Goal: Task Accomplishment & Management: Manage account settings

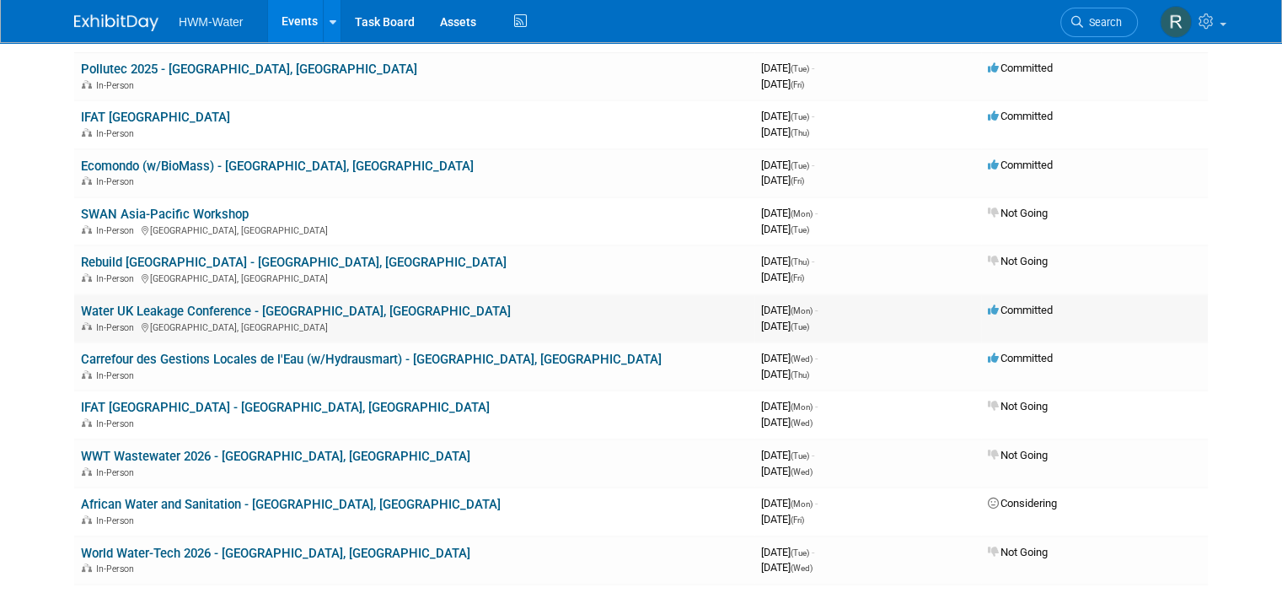
scroll to position [253, 0]
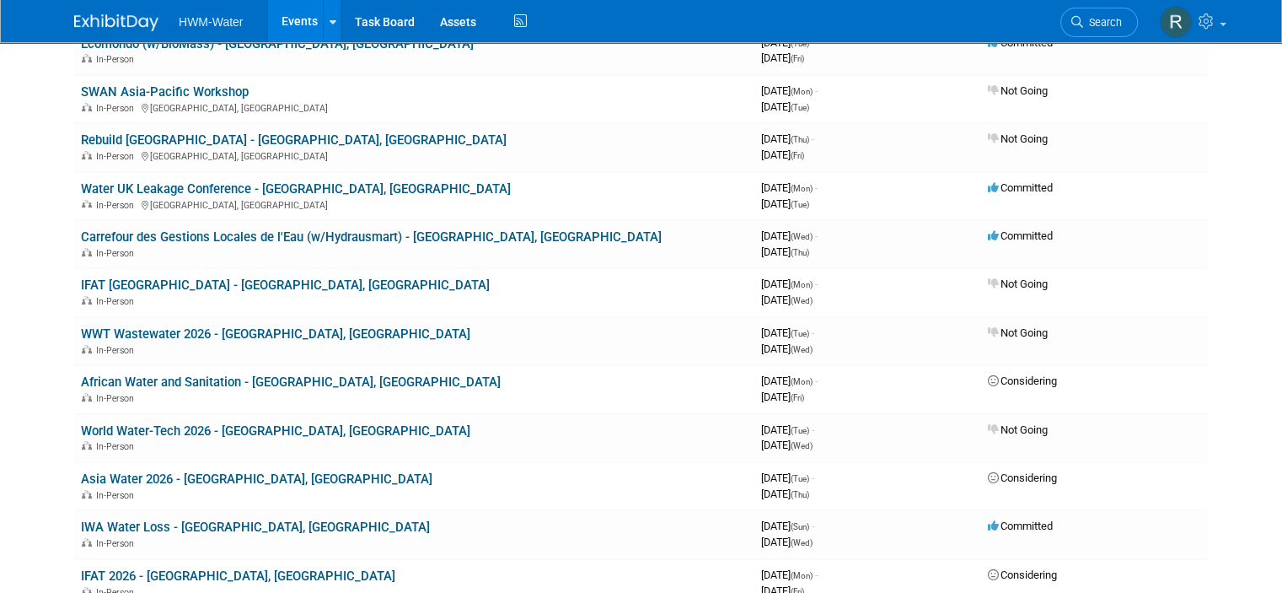
click at [194, 382] on link "African Water and Sanitation - [GEOGRAPHIC_DATA], [GEOGRAPHIC_DATA]" at bounding box center [291, 381] width 420 height 15
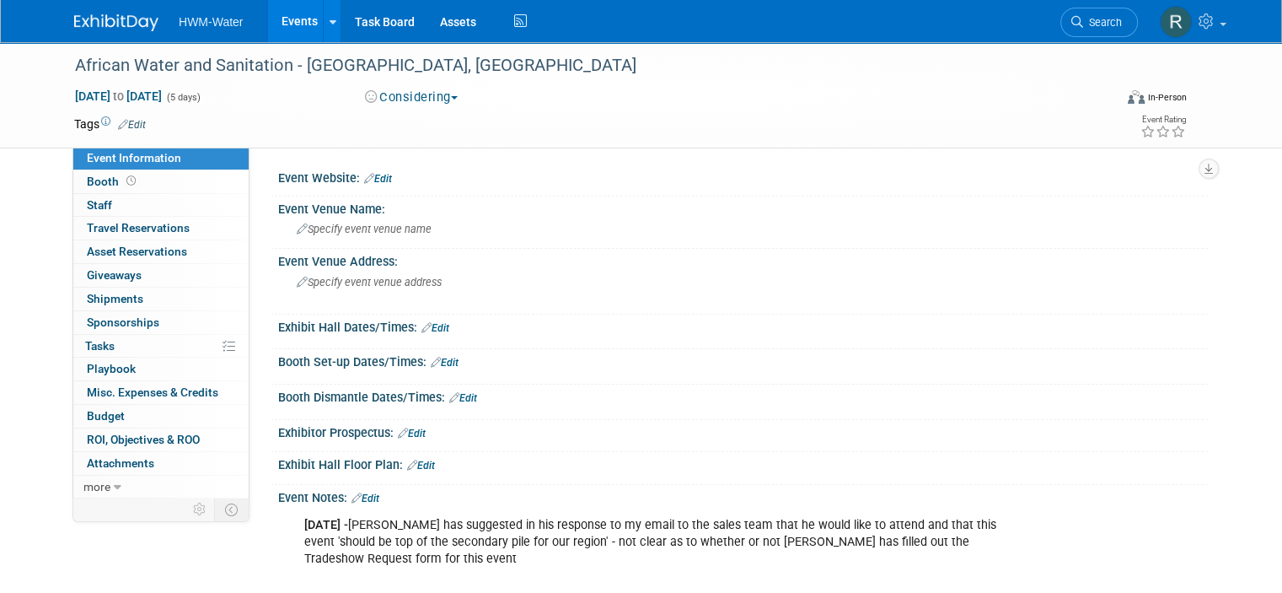
click at [471, 89] on div "Considering Committed Considering Not Going" at bounding box center [536, 98] width 354 height 19
click at [458, 93] on button "Considering" at bounding box center [411, 98] width 105 height 18
click at [411, 168] on link "Not Going" at bounding box center [426, 172] width 133 height 24
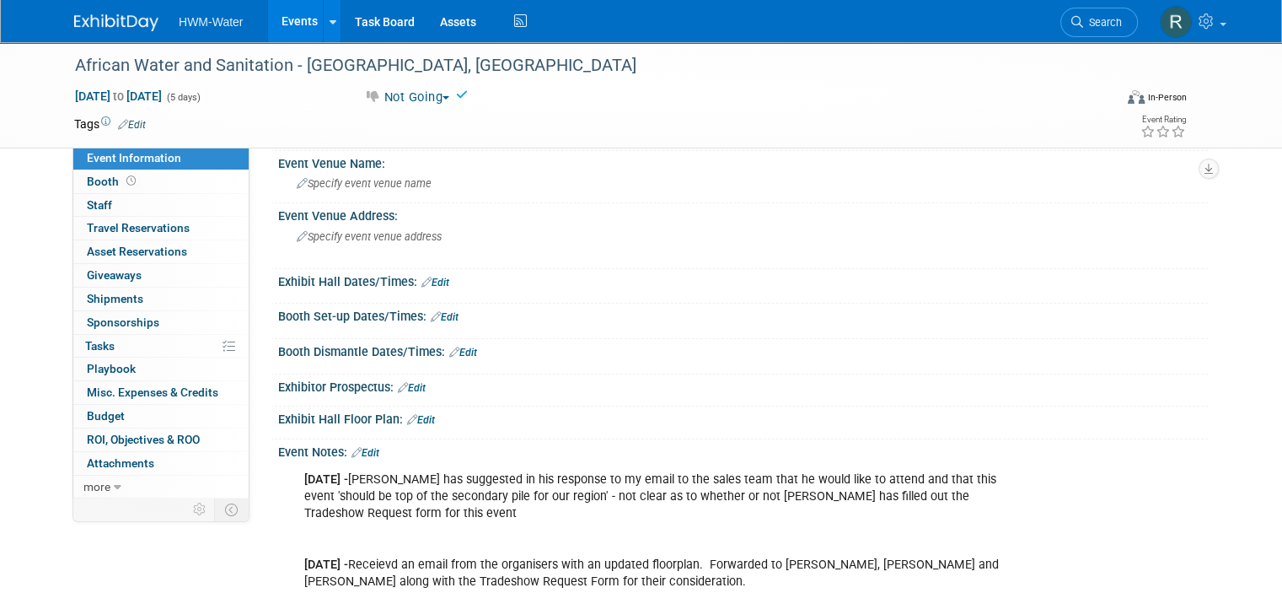
scroll to position [84, 0]
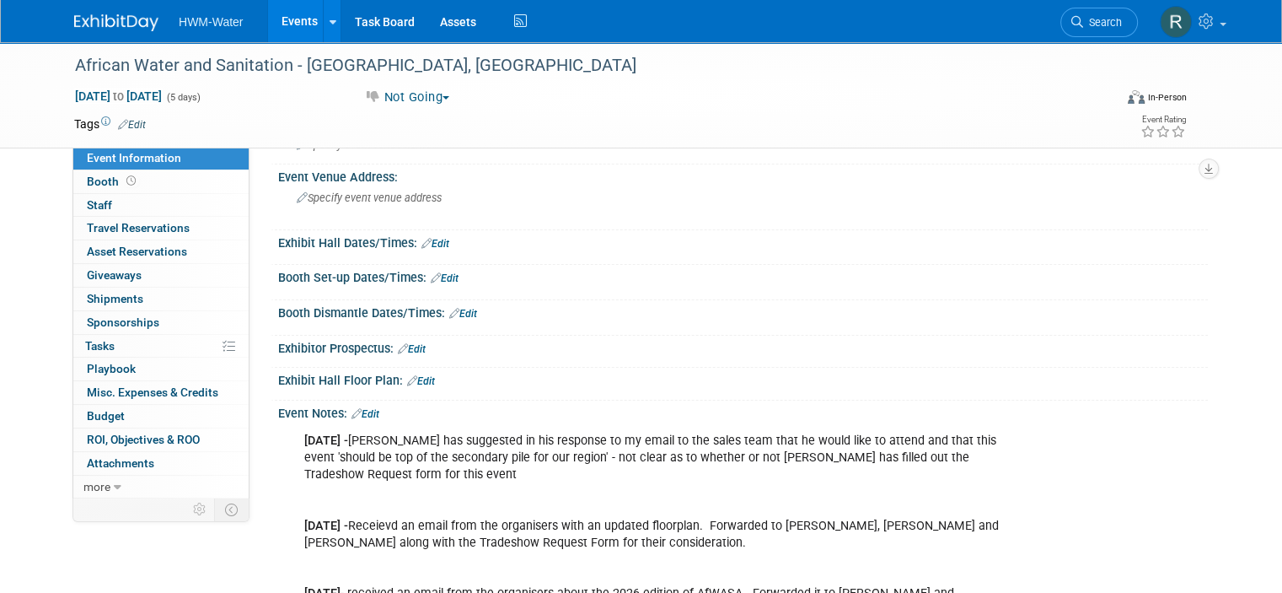
click at [360, 420] on div "14.07.25 - Dave Hurley has suggested in his response to my email to the sales t…" at bounding box center [741, 424] width 909 height 8
click at [360, 414] on link "Edit" at bounding box center [366, 414] width 28 height 12
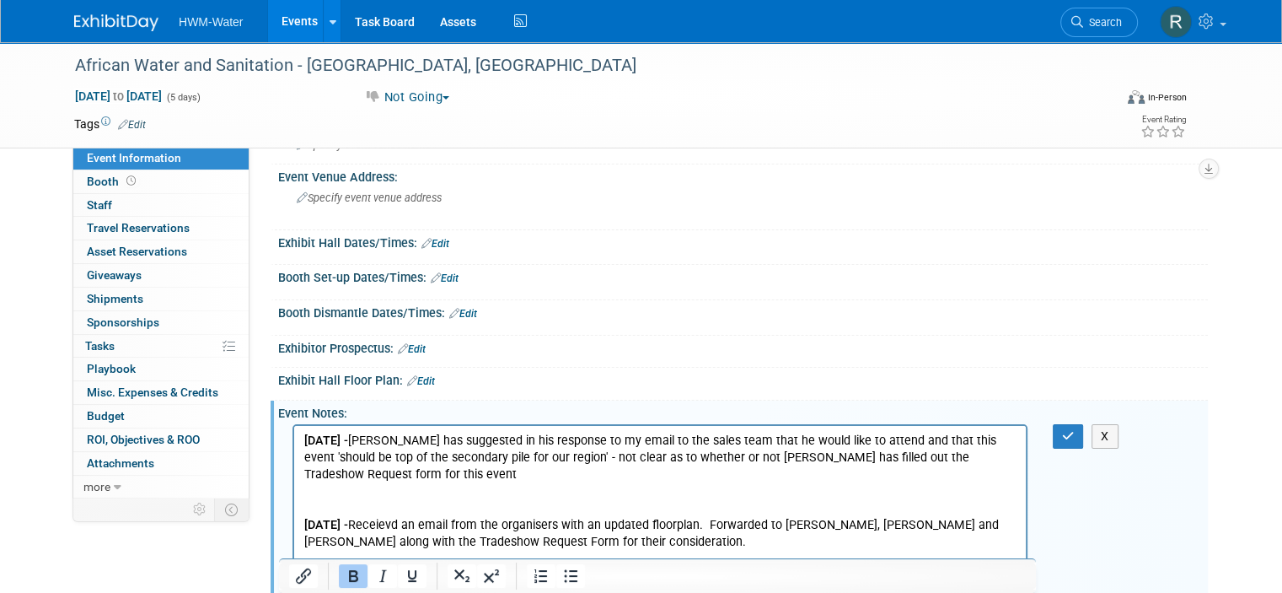
scroll to position [169, 0]
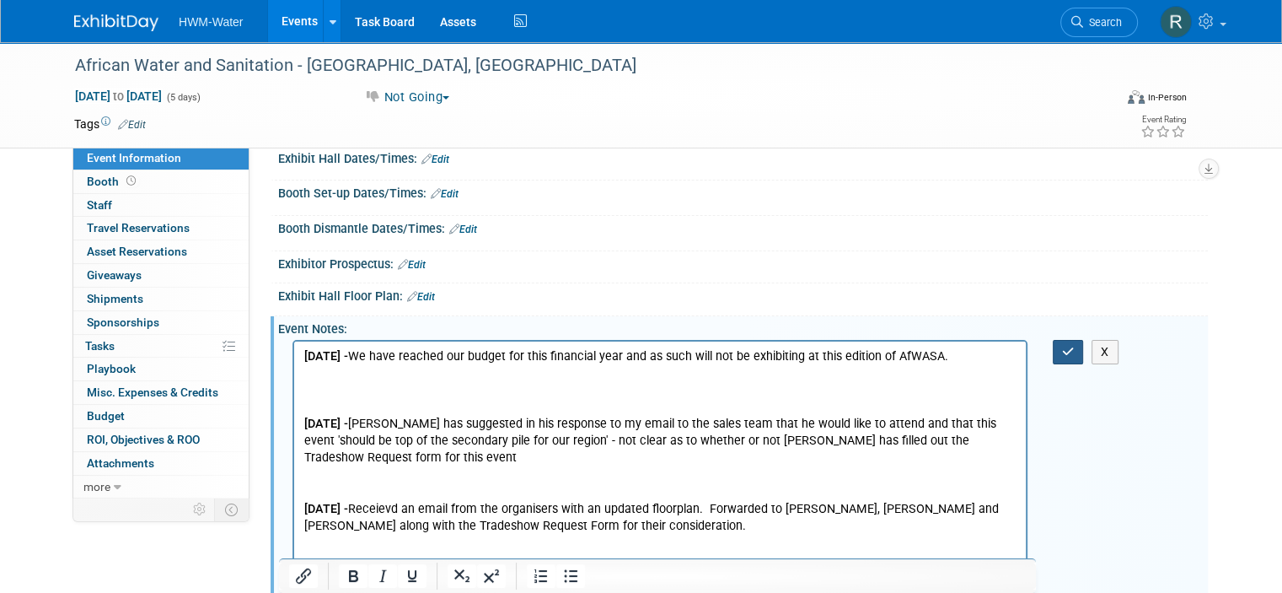
click at [1079, 355] on button "button" at bounding box center [1068, 352] width 31 height 24
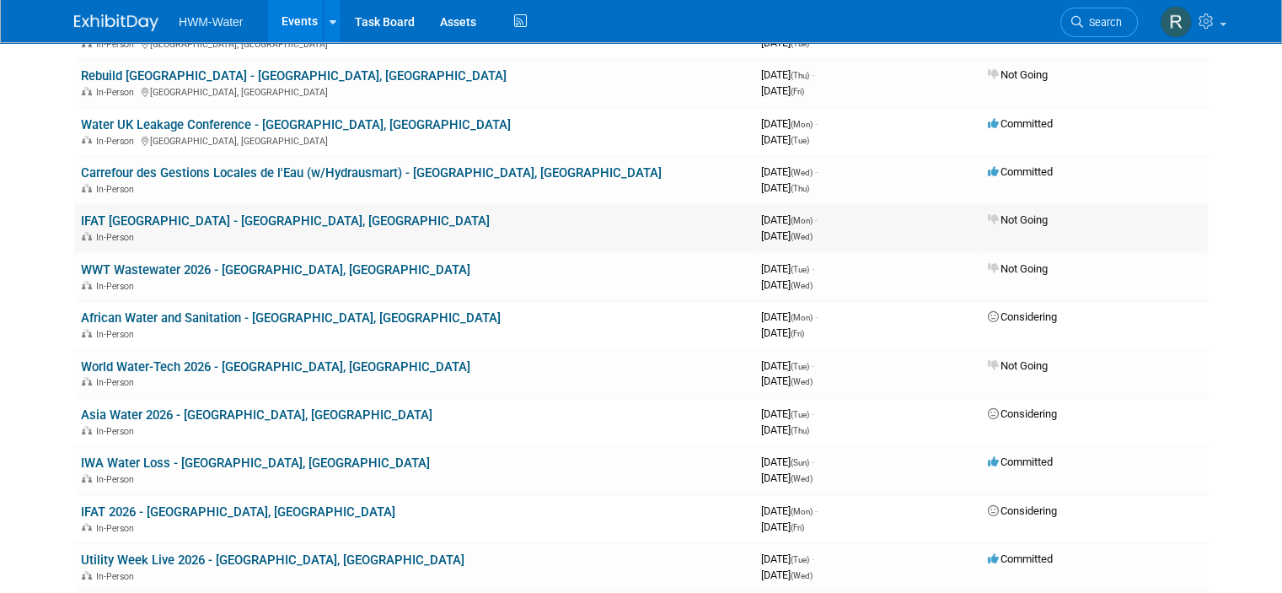
scroll to position [421, 0]
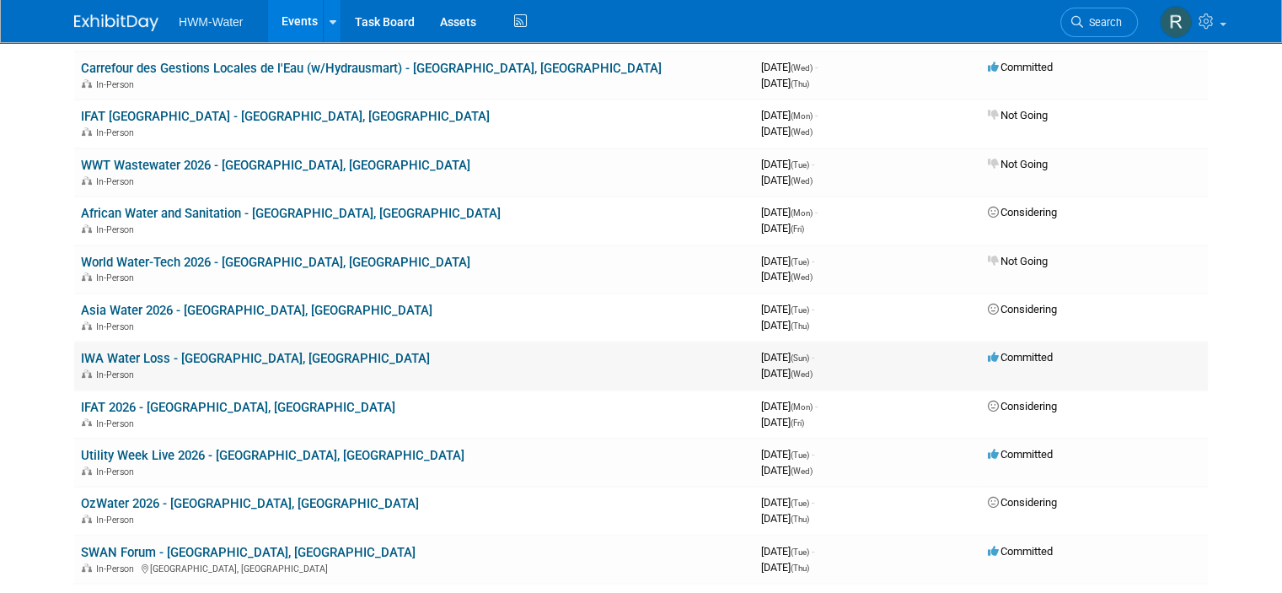
click at [163, 367] on div "In-Person" at bounding box center [414, 373] width 667 height 13
click at [219, 351] on link "IWA Water Loss - [GEOGRAPHIC_DATA], [GEOGRAPHIC_DATA]" at bounding box center [255, 358] width 349 height 15
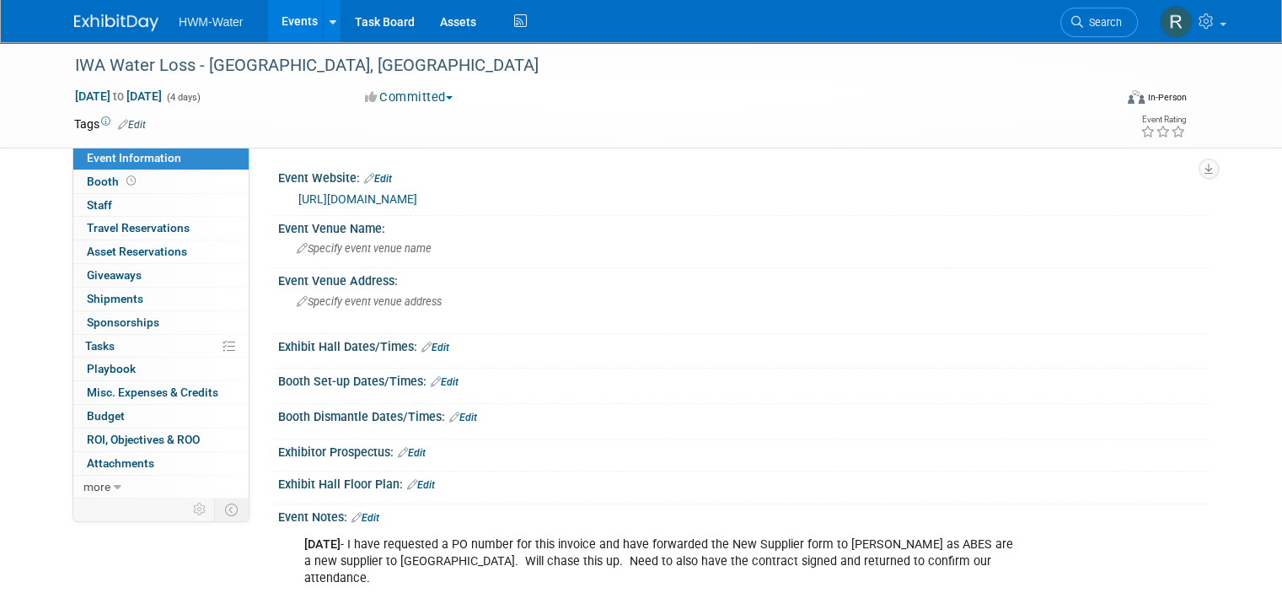
click at [359, 518] on link "Edit" at bounding box center [366, 518] width 28 height 12
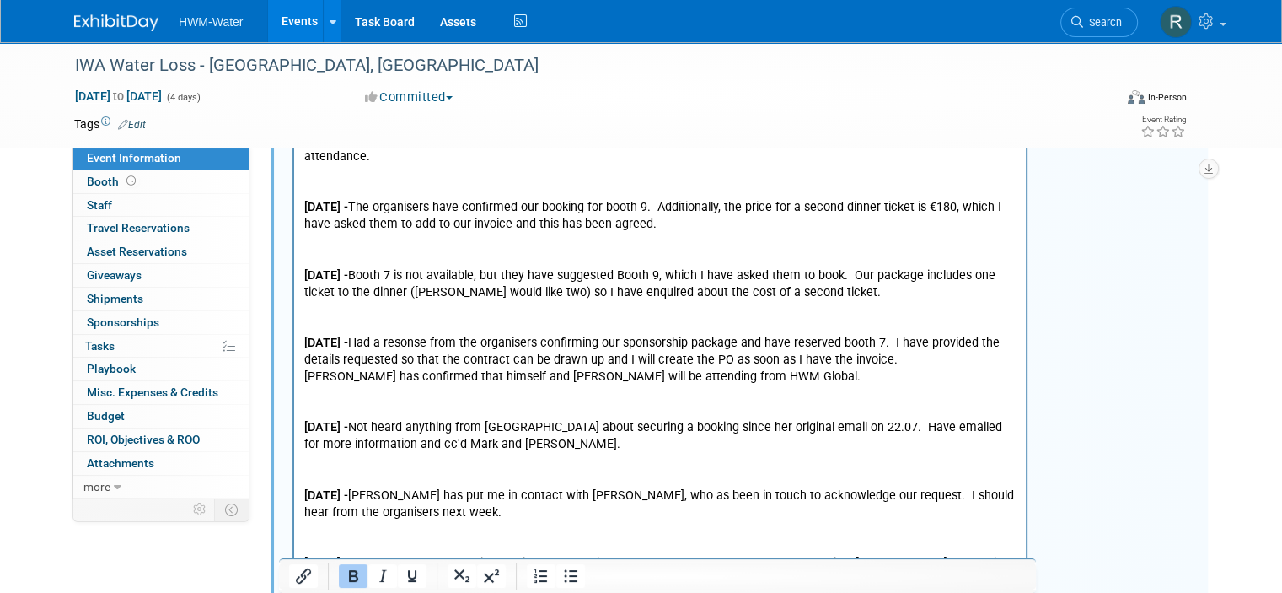
scroll to position [253, 0]
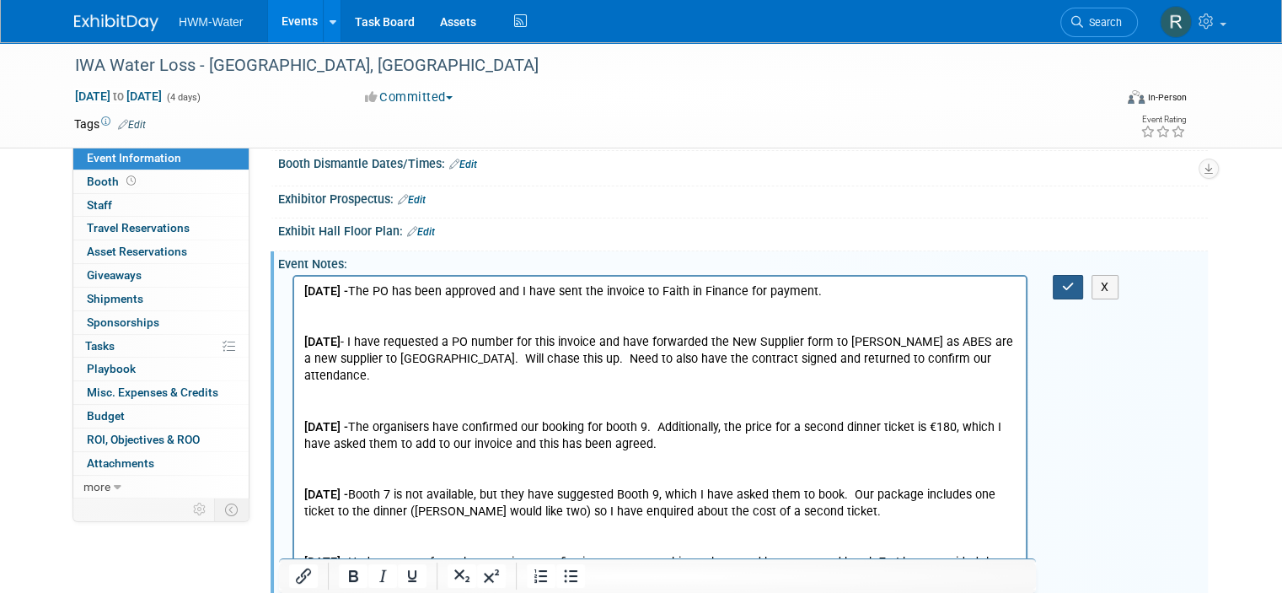
click at [1075, 288] on icon "button" at bounding box center [1068, 287] width 13 height 12
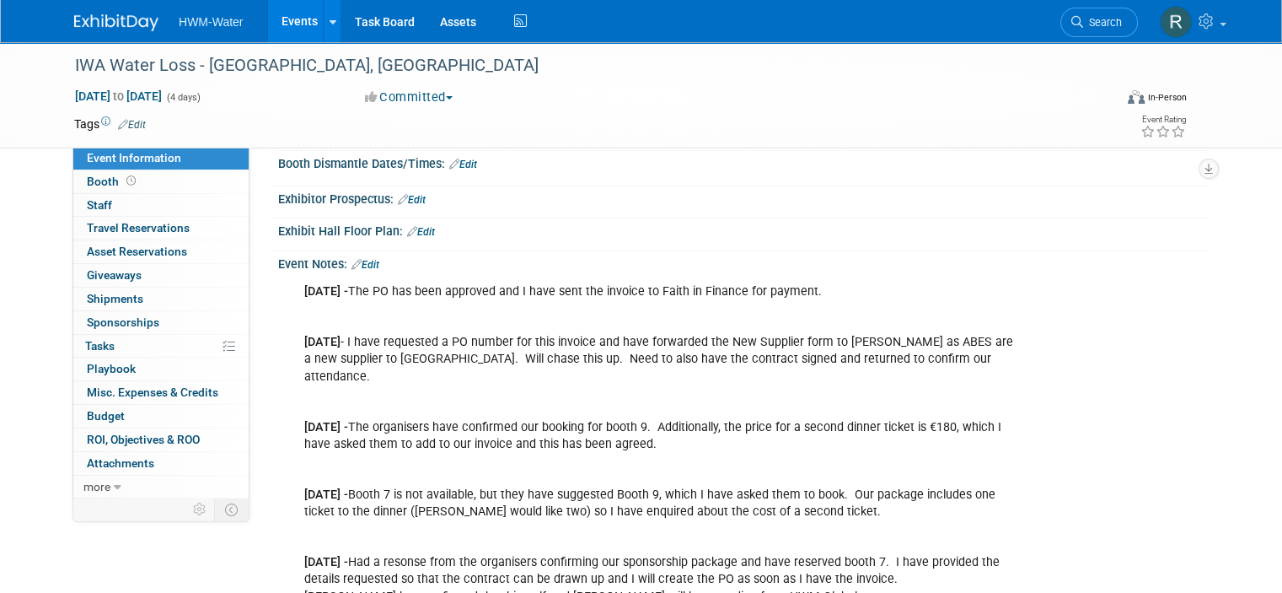
click at [106, 35] on div "HWM-Water Events Add Event Bulk Upload Events Shareable Event Boards Recently V…" at bounding box center [641, 21] width 1134 height 42
click at [108, 29] on img at bounding box center [116, 22] width 84 height 17
